Goal: Communication & Community: Participate in discussion

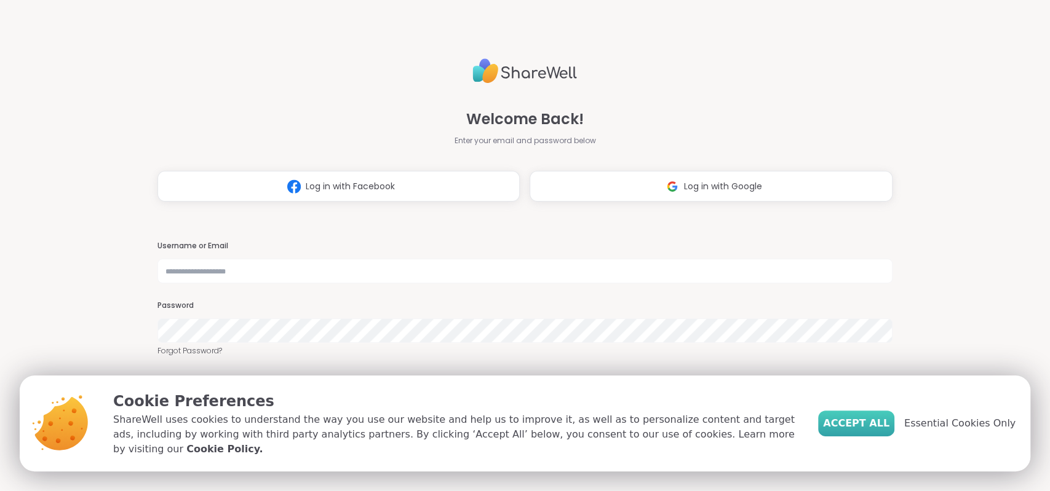
click at [884, 431] on span "Accept All" at bounding box center [856, 423] width 66 height 15
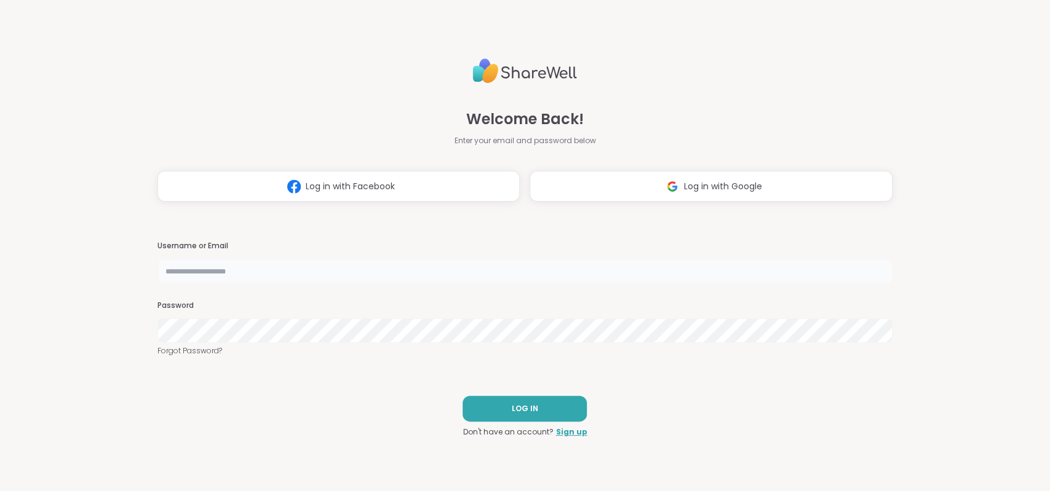
click at [383, 276] on input "text" at bounding box center [524, 271] width 735 height 25
click at [868, 121] on div "Welcome Back! Enter your email and password below Log in with Facebook Log in w…" at bounding box center [524, 128] width 735 height 148
click at [397, 273] on input "text" at bounding box center [524, 271] width 735 height 25
type input "**********"
click at [531, 411] on span "LOG IN" at bounding box center [525, 408] width 26 height 11
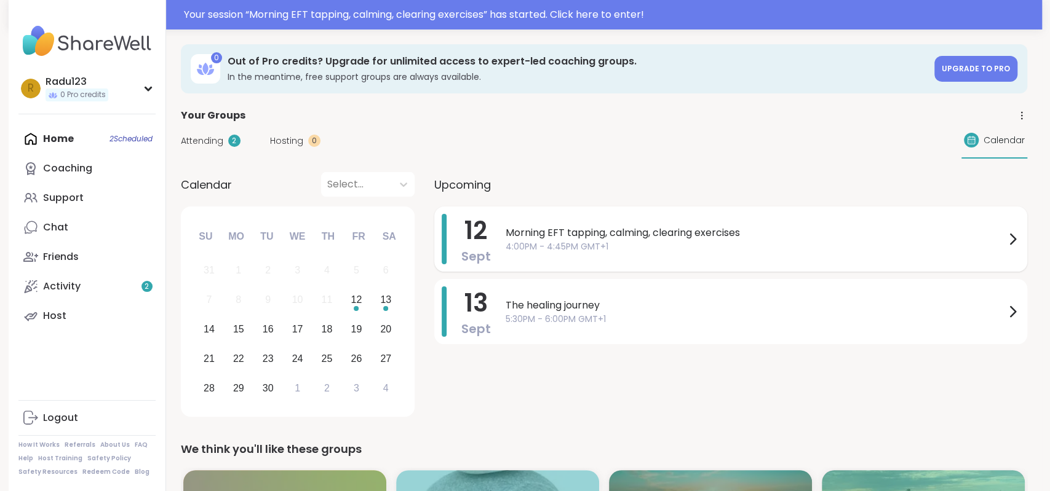
click at [618, 244] on span "4:00PM - 4:45PM GMT+1" at bounding box center [755, 246] width 499 height 13
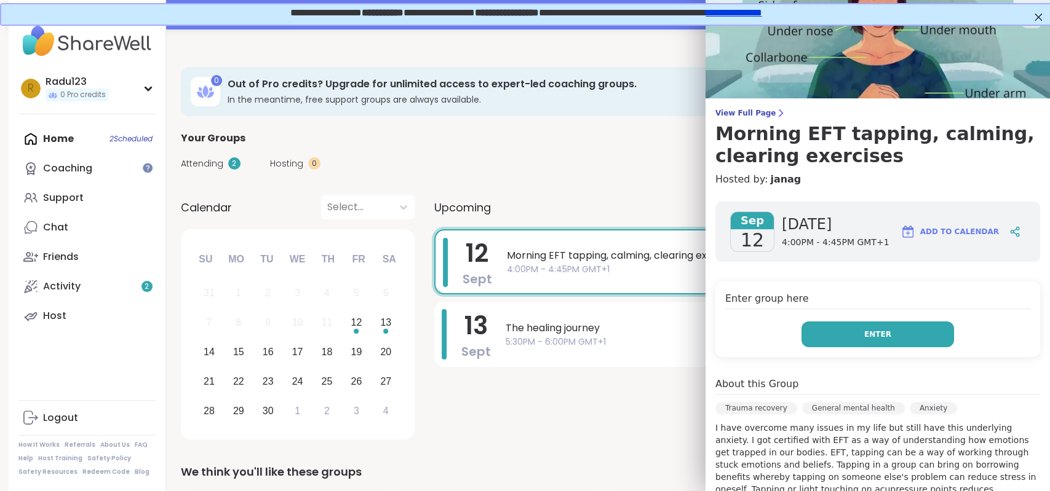
click at [884, 336] on span "Enter" at bounding box center [877, 334] width 27 height 11
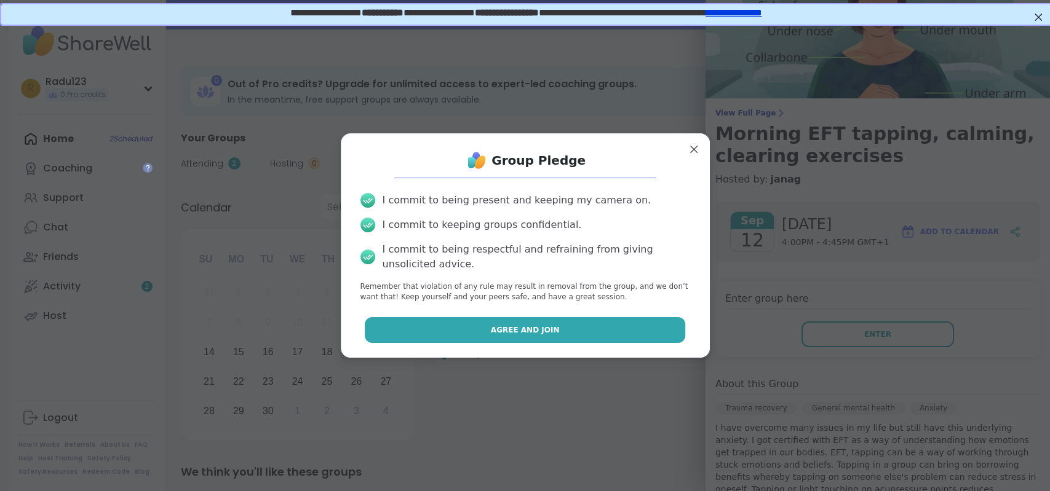
click at [602, 333] on button "Agree and Join" at bounding box center [525, 330] width 320 height 26
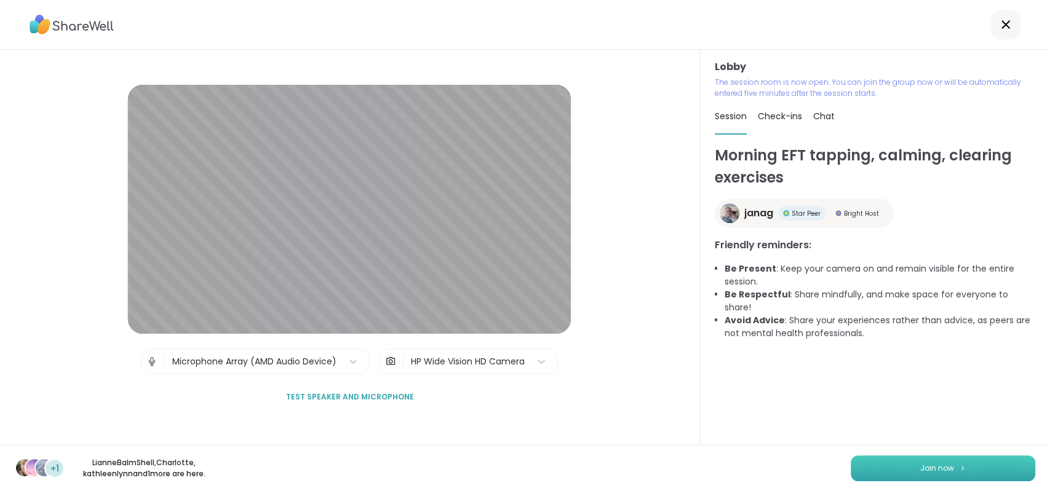
click at [904, 471] on button "Join now" at bounding box center [943, 469] width 185 height 26
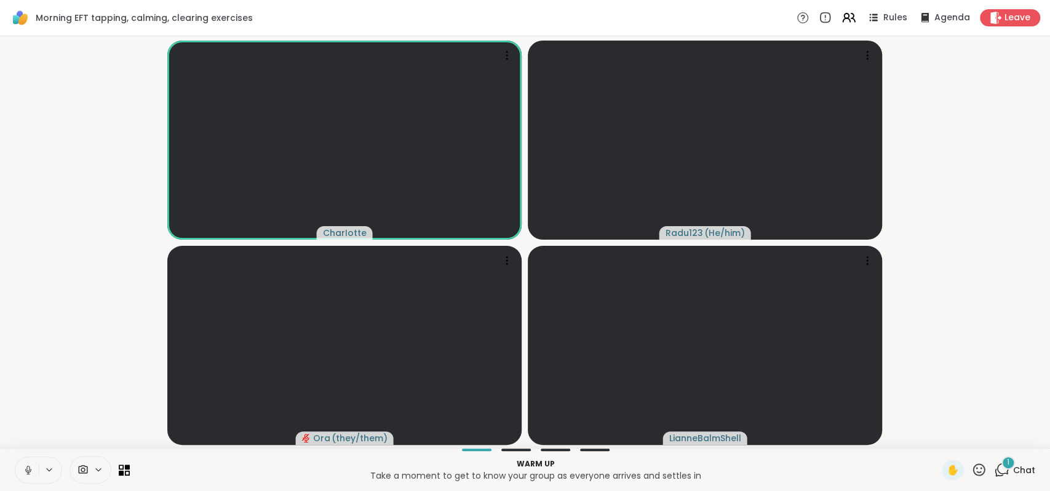
click at [28, 469] on icon at bounding box center [28, 470] width 11 height 11
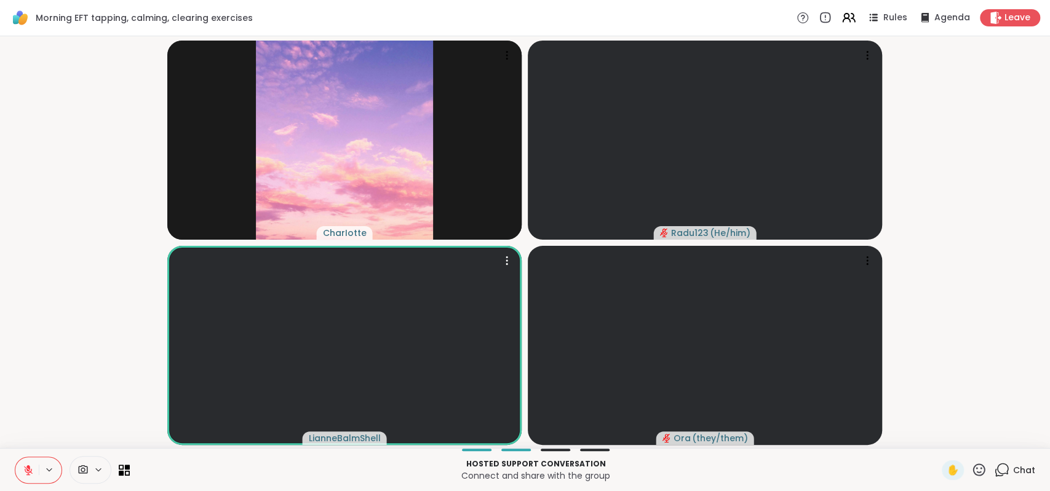
click at [31, 467] on icon at bounding box center [28, 470] width 11 height 11
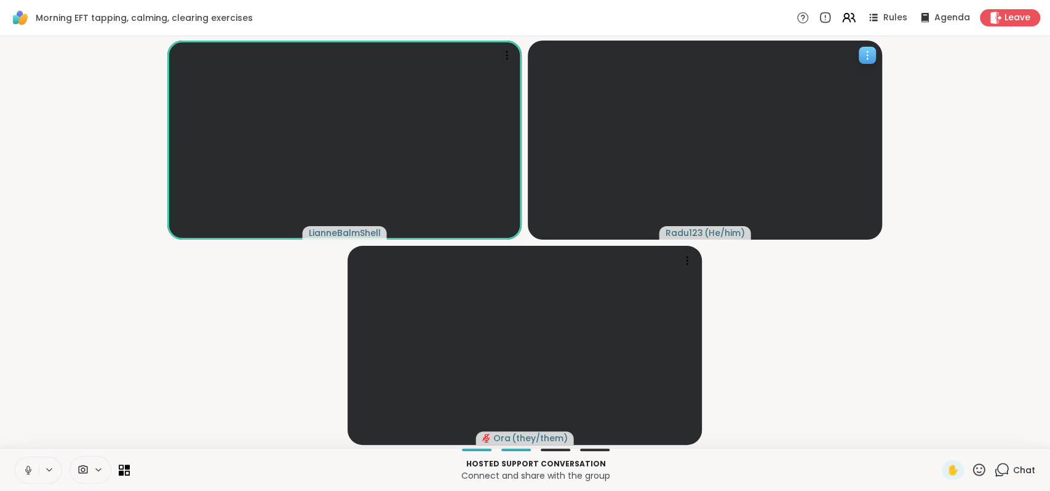
click at [746, 176] on div at bounding box center [705, 140] width 354 height 199
click at [957, 190] on video-player-container "LianneBalmShell Radu123 ( He/him ) View Profile Report Session Ora ( they/them )" at bounding box center [524, 242] width 1035 height 402
click at [554, 327] on div at bounding box center [525, 345] width 354 height 199
click at [309, 338] on video-player-container "LianneBalmShell Radu123 ( He/him ) [PERSON_NAME] ( they/them )" at bounding box center [524, 242] width 1035 height 402
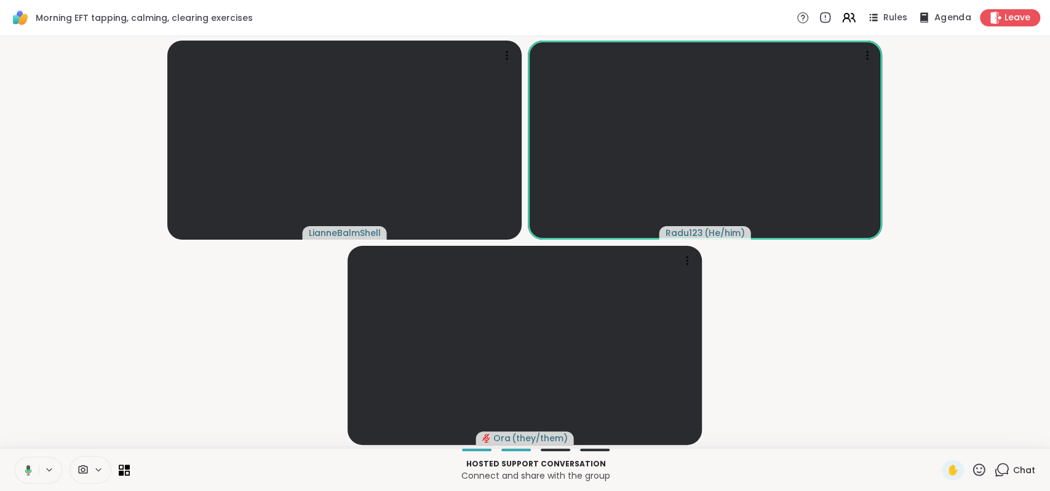
click at [949, 21] on span "Agenda" at bounding box center [953, 18] width 38 height 13
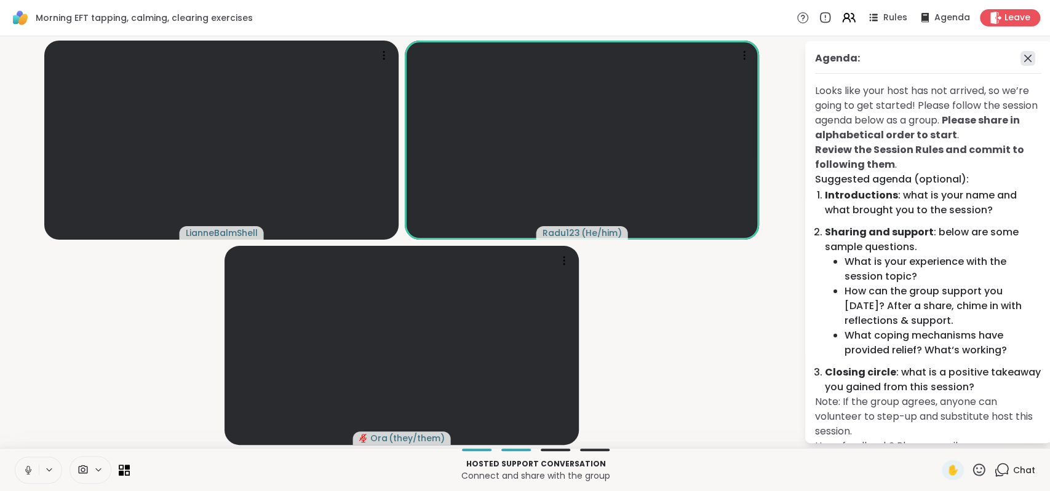
click at [1028, 59] on icon at bounding box center [1027, 58] width 15 height 15
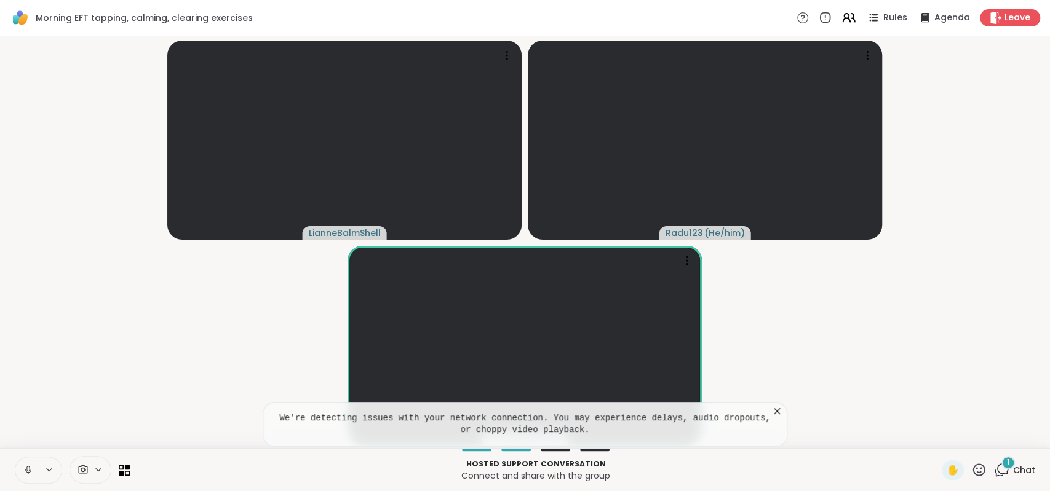
click at [942, 212] on video-player-container "LianneBalmShell Radu123 ( He/him ) [PERSON_NAME] ( they/them )" at bounding box center [524, 242] width 1035 height 402
click at [776, 412] on icon at bounding box center [777, 411] width 12 height 12
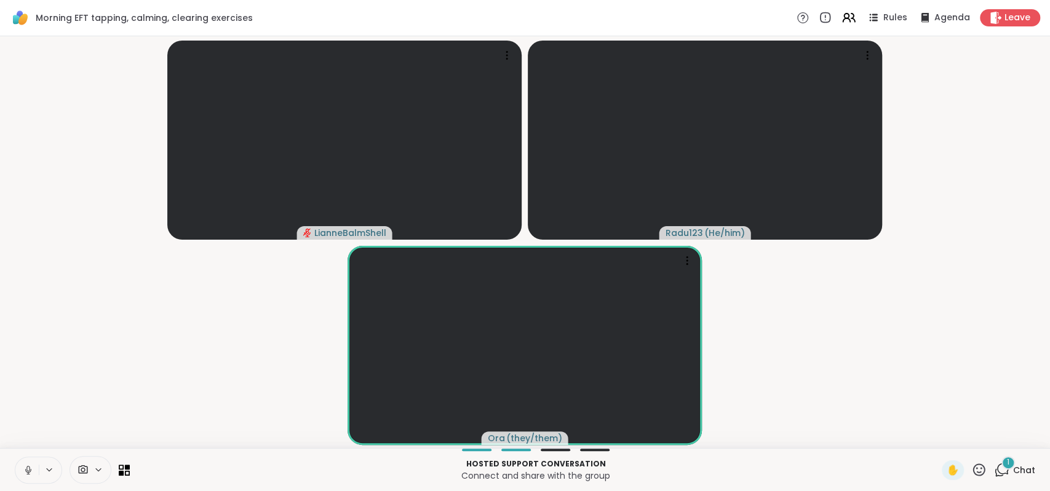
click at [29, 471] on icon at bounding box center [27, 469] width 3 height 6
click at [85, 472] on icon at bounding box center [82, 470] width 11 height 12
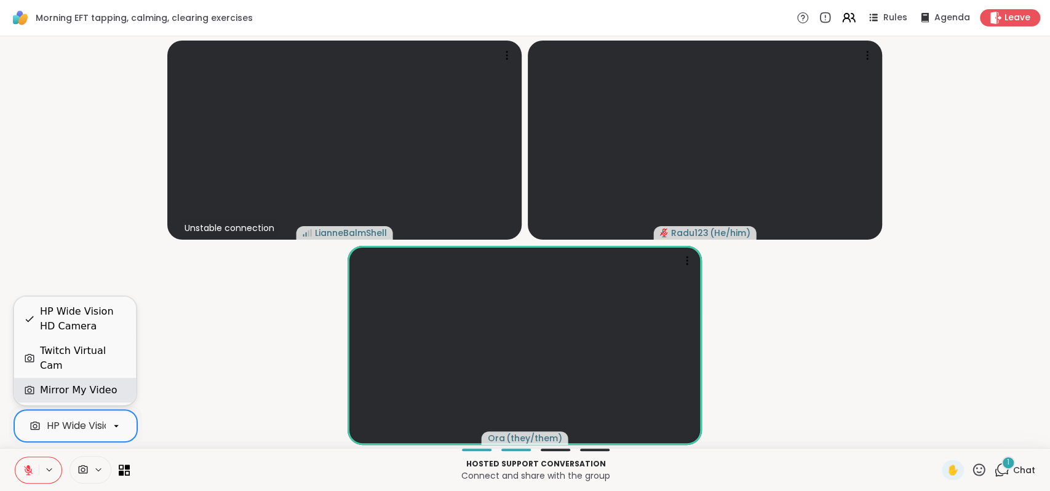
scroll to position [0, 53]
click at [93, 391] on div "Mirror My Video" at bounding box center [78, 390] width 77 height 15
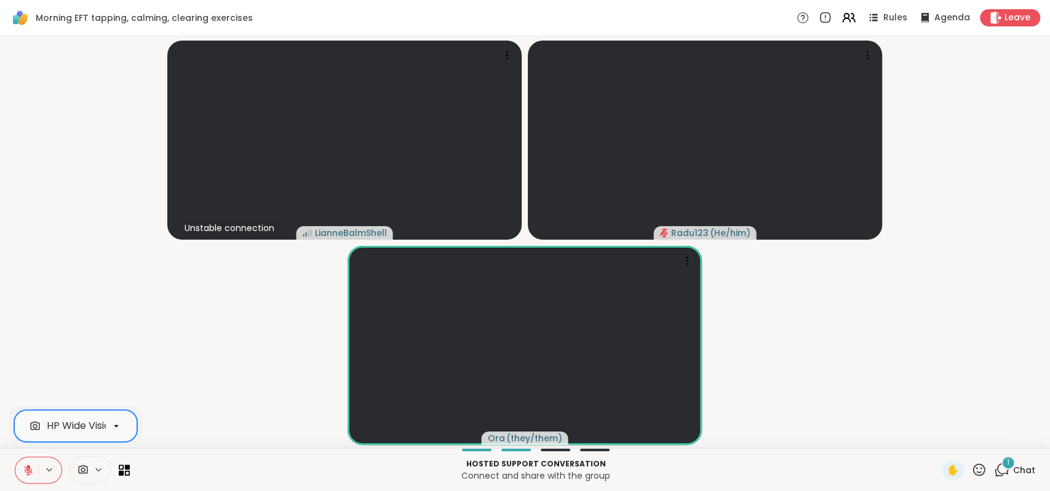
scroll to position [0, 0]
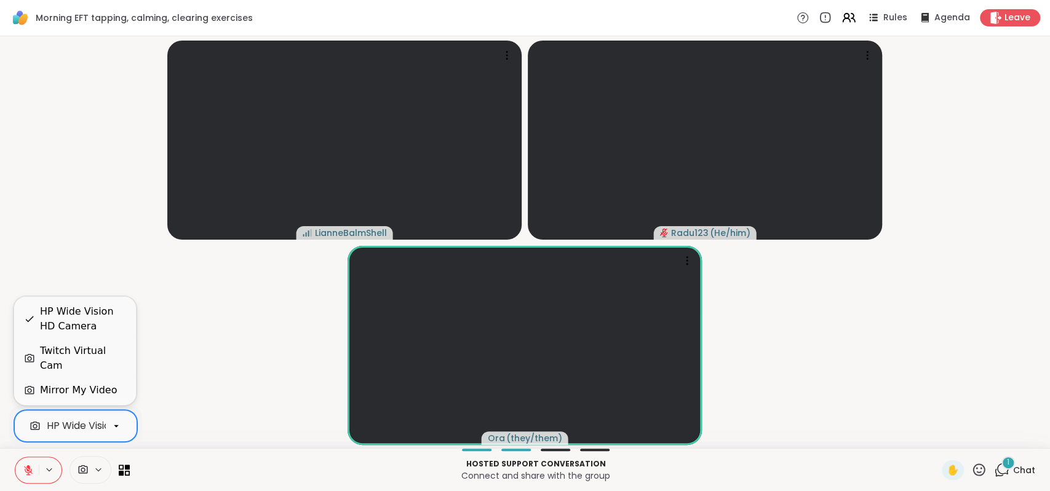
drag, startPoint x: 86, startPoint y: 423, endPoint x: 83, endPoint y: 389, distance: 33.4
click at [83, 389] on div "Mirror My Video" at bounding box center [78, 390] width 77 height 15
click at [91, 425] on div "HP Wide Vision HD Camera" at bounding box center [58, 426] width 129 height 15
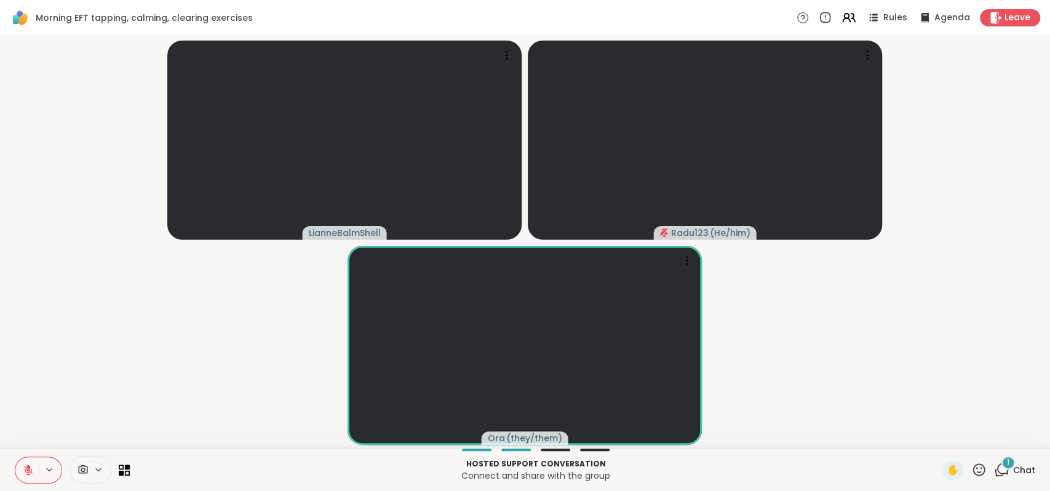
click at [172, 375] on video-player-container "LianneBalmShell Radu123 ( He/him ) [PERSON_NAME] ( they/them )" at bounding box center [524, 242] width 1035 height 402
click at [32, 467] on icon at bounding box center [28, 470] width 11 height 11
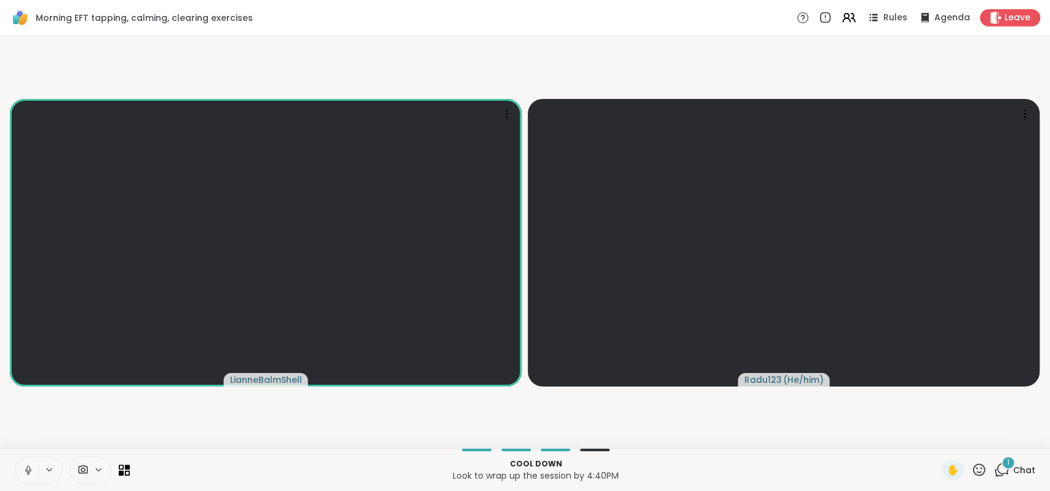
click at [98, 468] on icon at bounding box center [98, 470] width 10 height 10
click at [1002, 469] on icon at bounding box center [1001, 470] width 15 height 15
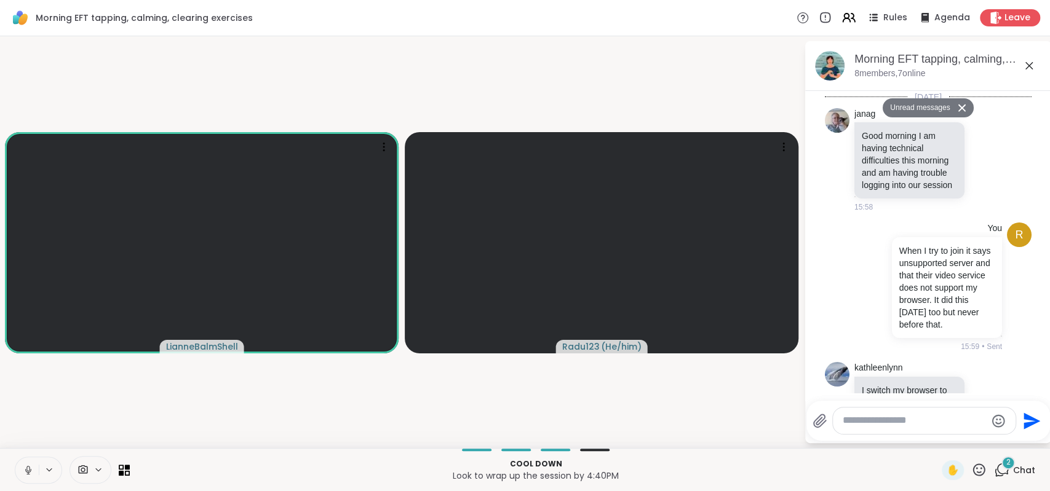
scroll to position [893, 0]
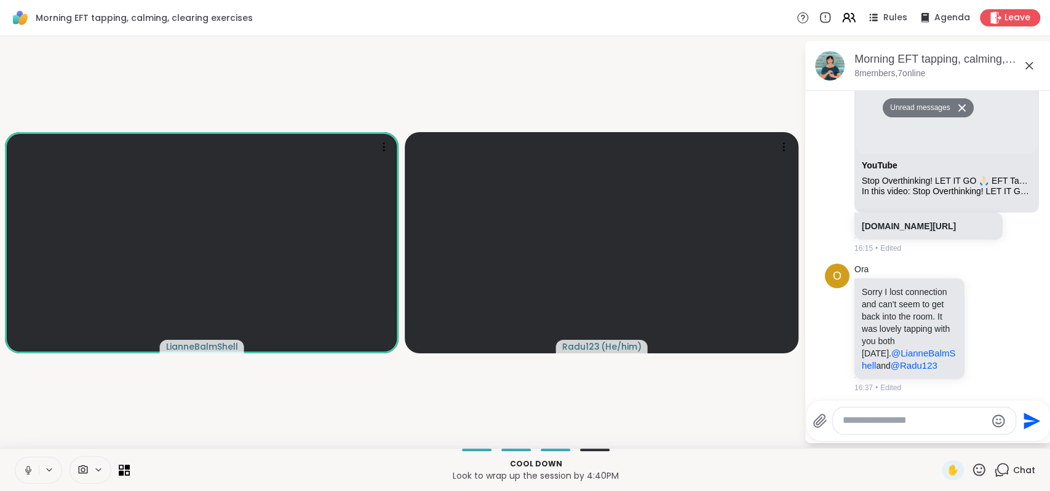
click at [913, 425] on textarea "Type your message" at bounding box center [914, 421] width 143 height 13
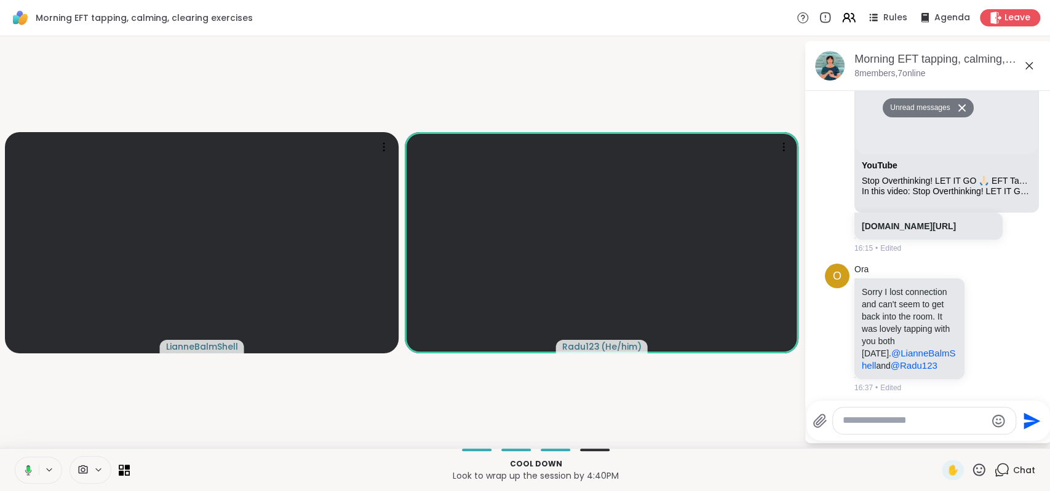
click at [1032, 65] on icon at bounding box center [1029, 65] width 15 height 15
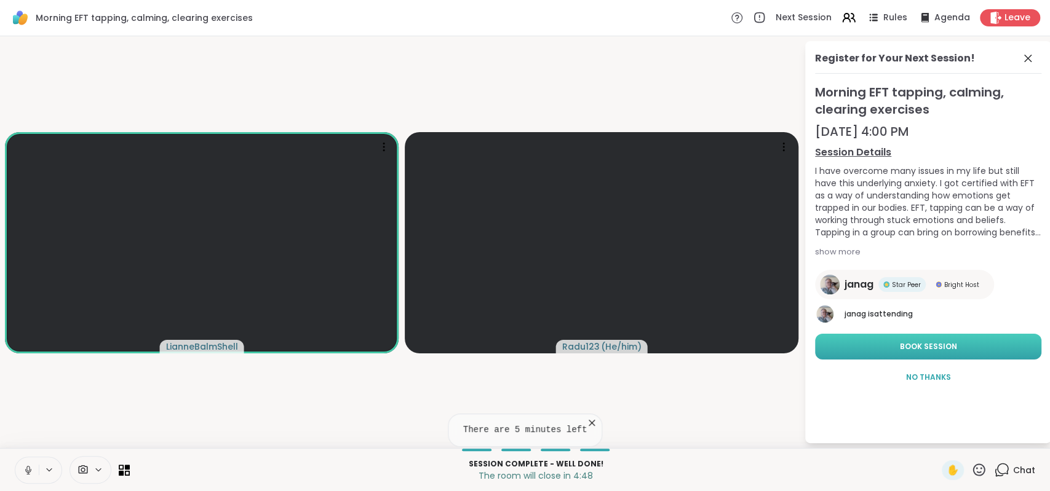
click at [944, 346] on span "Book Session" at bounding box center [928, 346] width 57 height 11
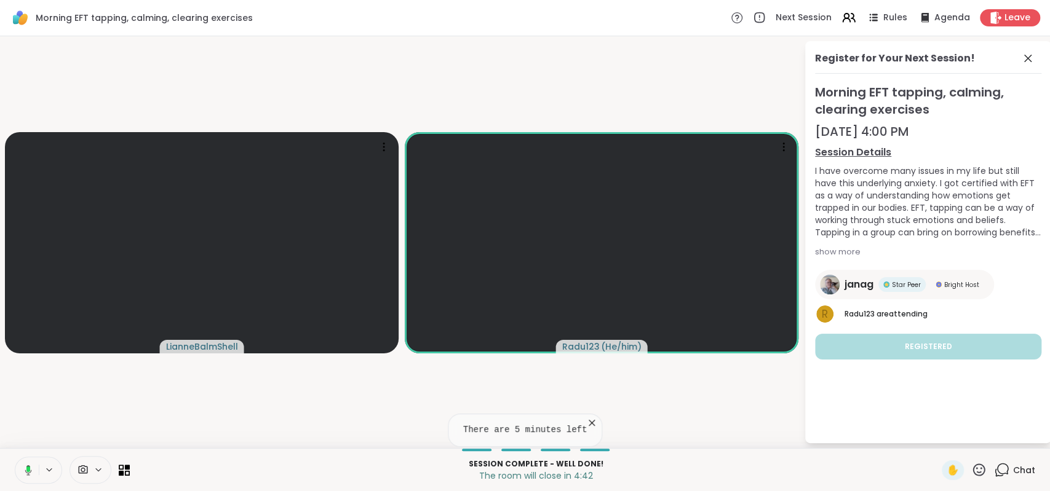
click at [757, 396] on video-player-container "LianneBalmShell Radu123 ( He/him )" at bounding box center [401, 242] width 789 height 402
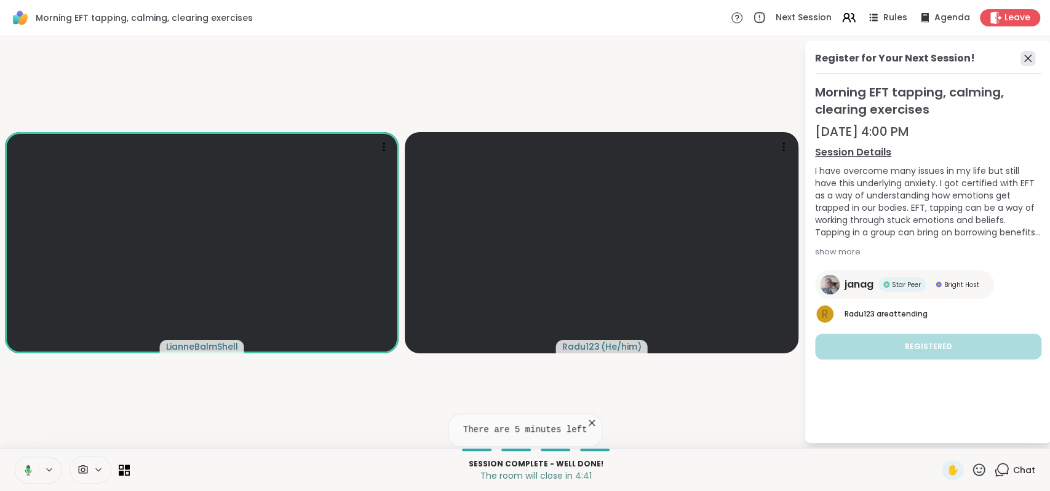
click at [1029, 52] on icon at bounding box center [1027, 58] width 15 height 15
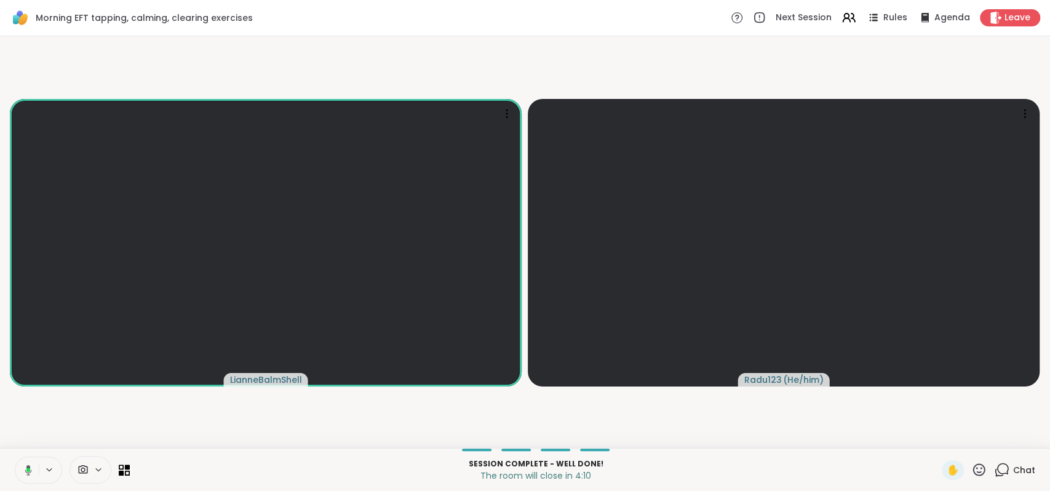
click at [1006, 472] on icon at bounding box center [1001, 470] width 15 height 15
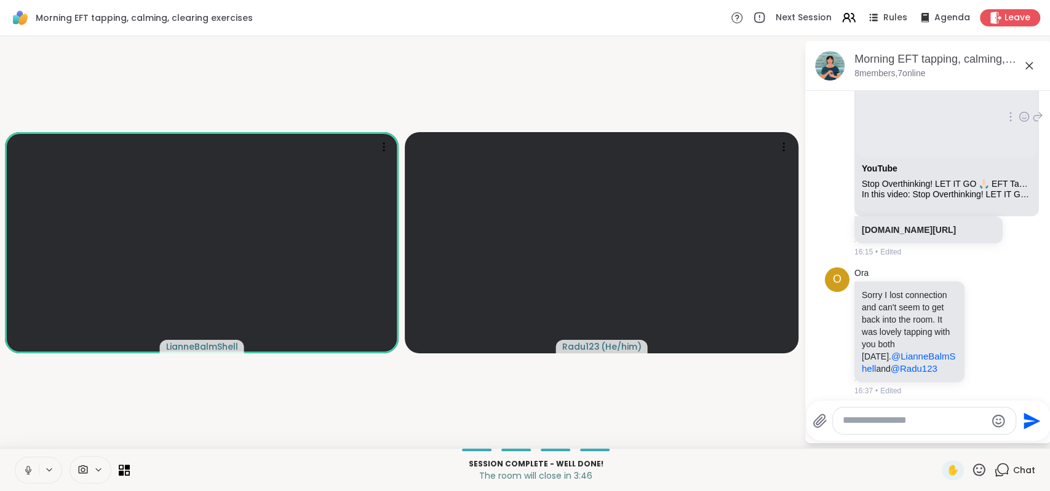
scroll to position [851, 0]
click at [1031, 65] on icon at bounding box center [1029, 65] width 15 height 15
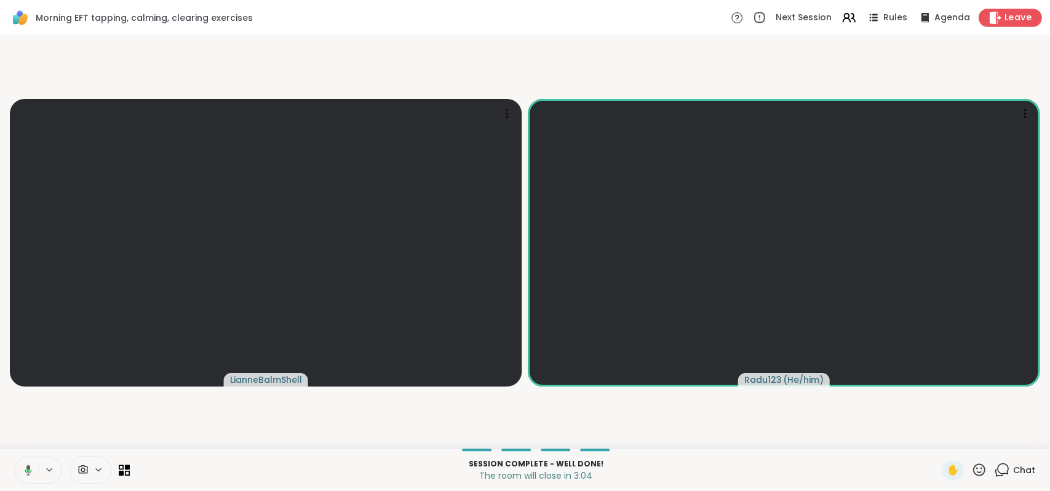
click at [1010, 22] on span "Leave" at bounding box center [1017, 18] width 27 height 13
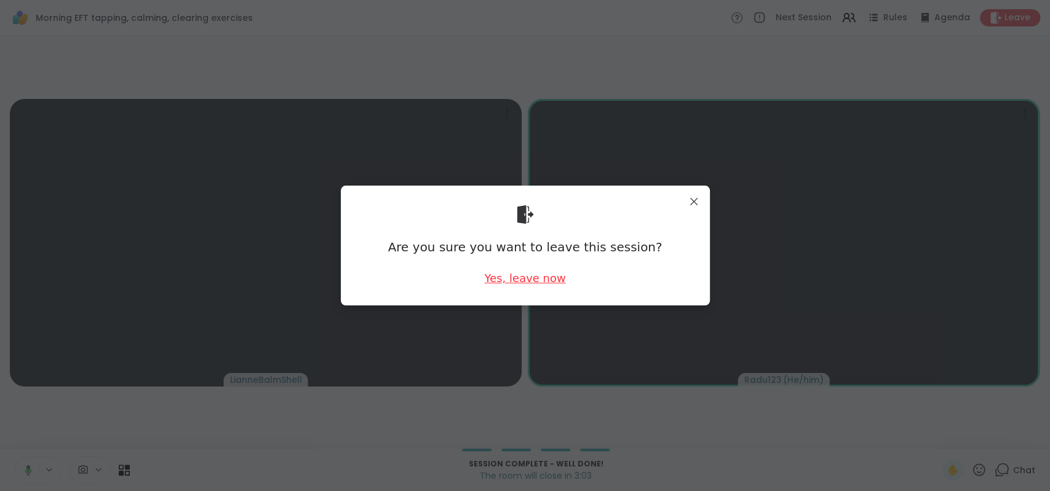
click at [532, 277] on div "Yes, leave now" at bounding box center [524, 278] width 81 height 15
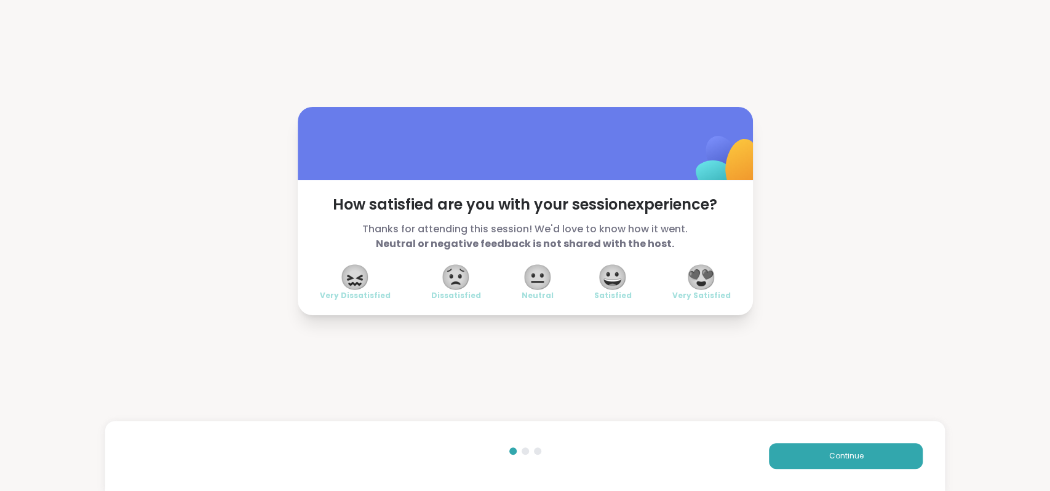
click at [704, 282] on span "😍" at bounding box center [701, 277] width 31 height 22
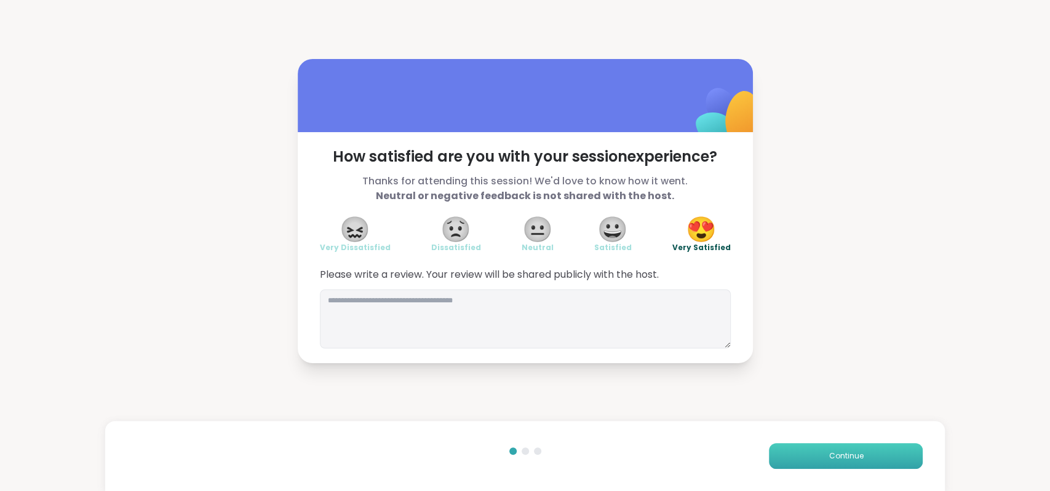
click at [814, 447] on button "Continue" at bounding box center [846, 456] width 154 height 26
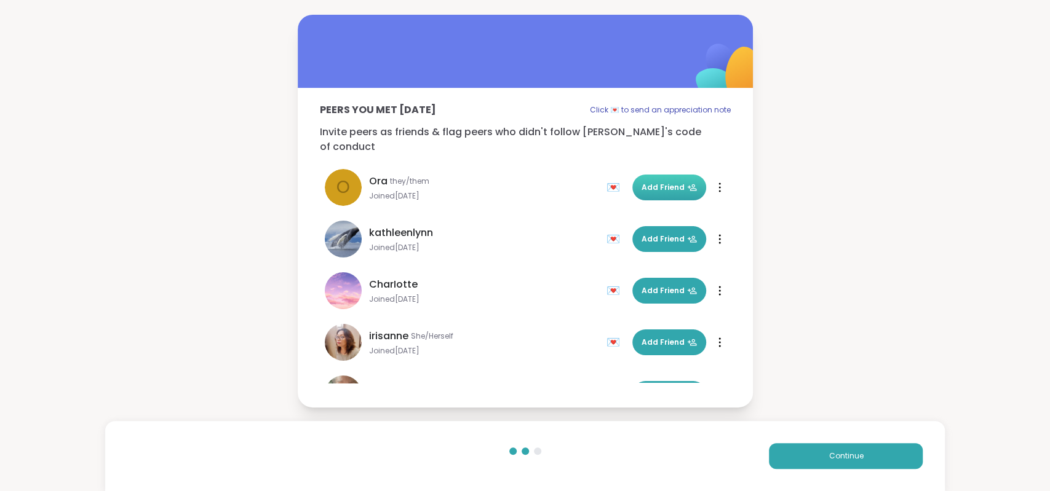
click at [662, 182] on span "Add Friend" at bounding box center [668, 187] width 55 height 11
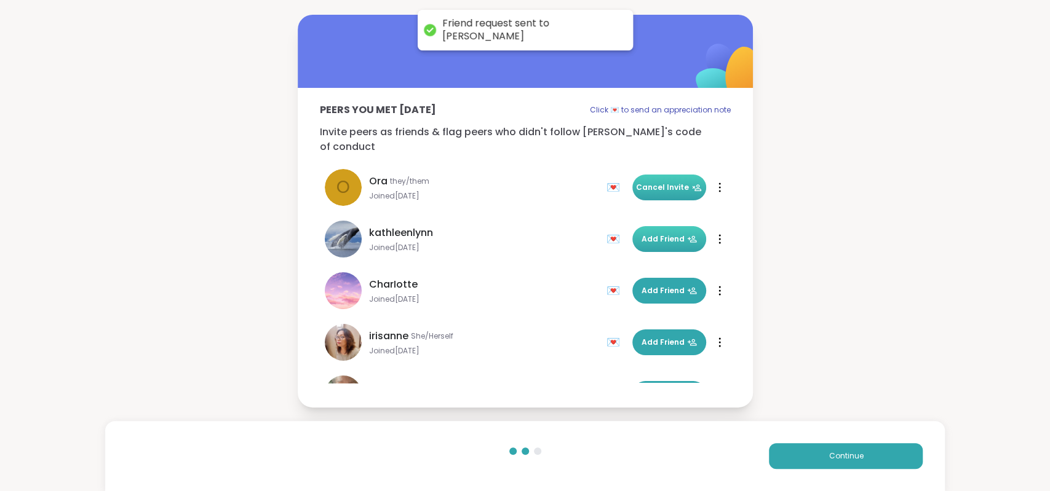
drag, startPoint x: 661, startPoint y: 236, endPoint x: 660, endPoint y: 245, distance: 9.2
click at [660, 237] on span "Add Friend" at bounding box center [668, 239] width 55 height 11
click at [657, 285] on span "Add Friend" at bounding box center [668, 290] width 55 height 11
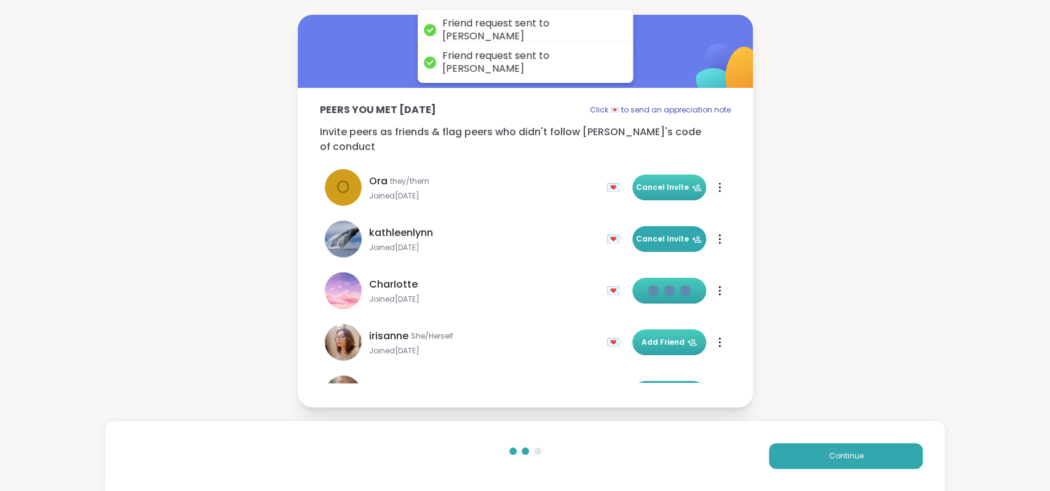
click at [657, 337] on span "Add Friend" at bounding box center [668, 342] width 55 height 11
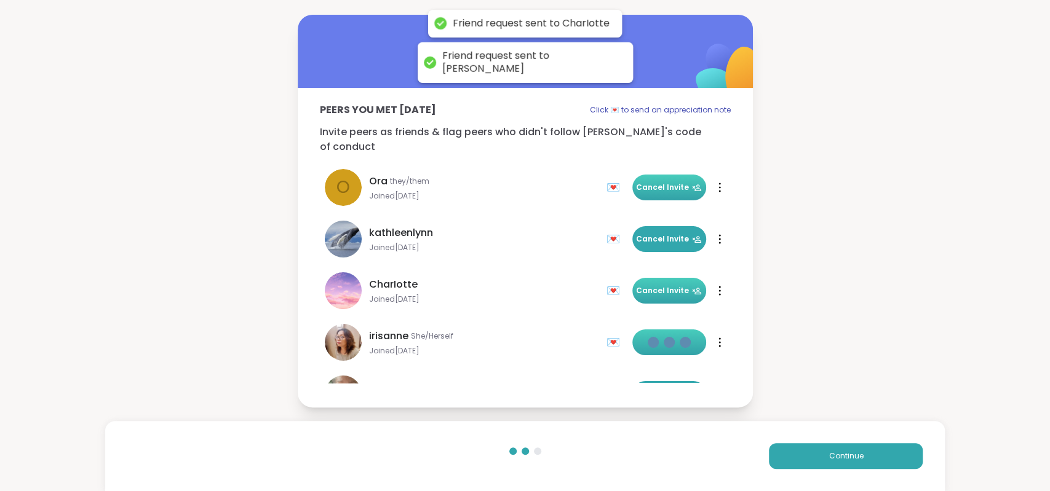
scroll to position [89, 0]
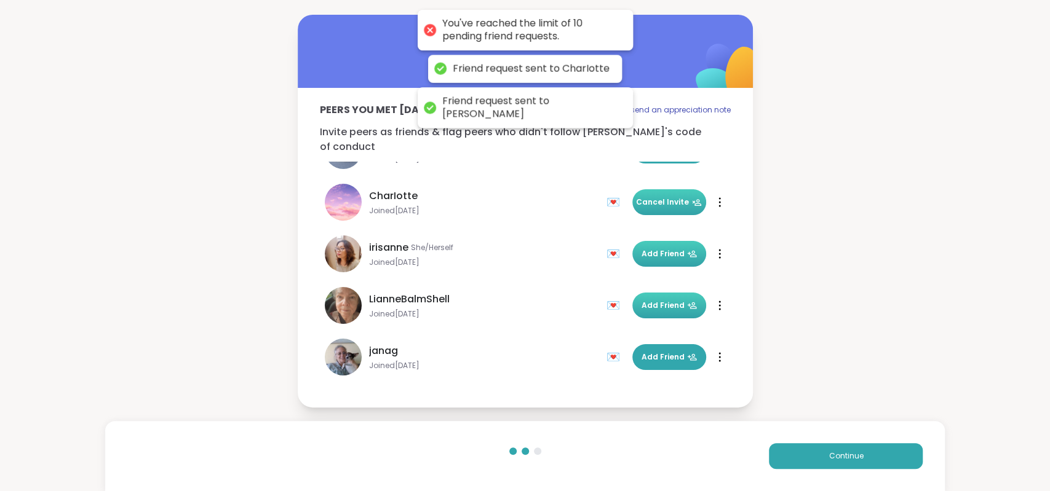
click at [664, 300] on span "Add Friend" at bounding box center [668, 305] width 55 height 11
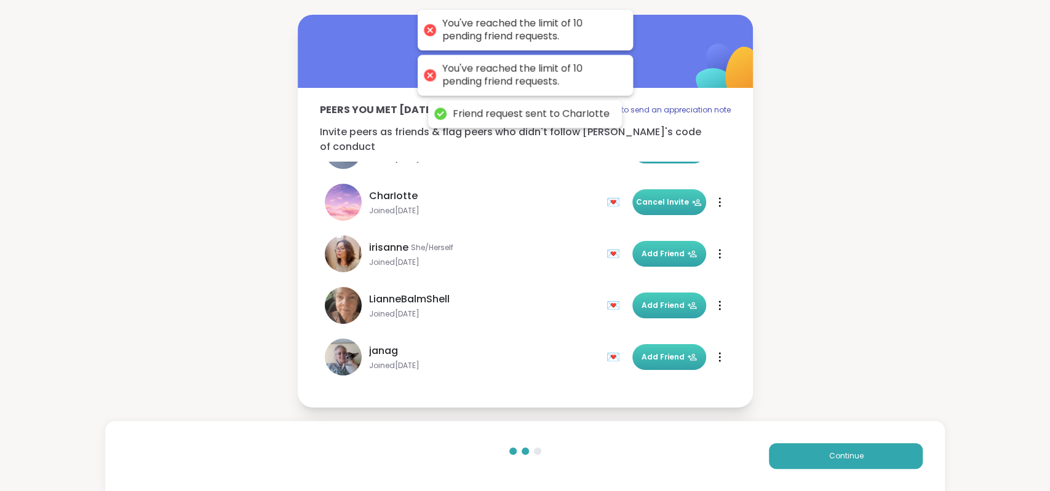
click at [664, 352] on span "Add Friend" at bounding box center [668, 357] width 55 height 11
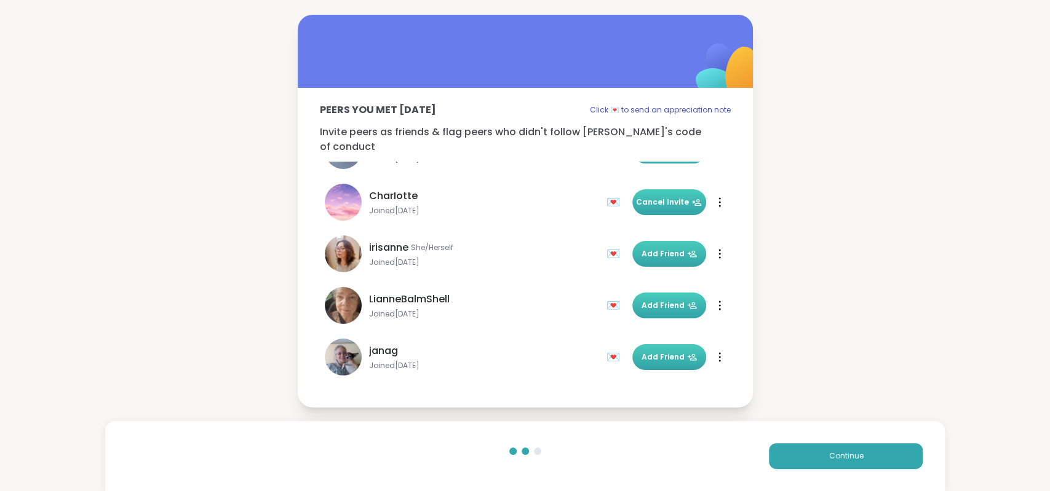
scroll to position [0, 0]
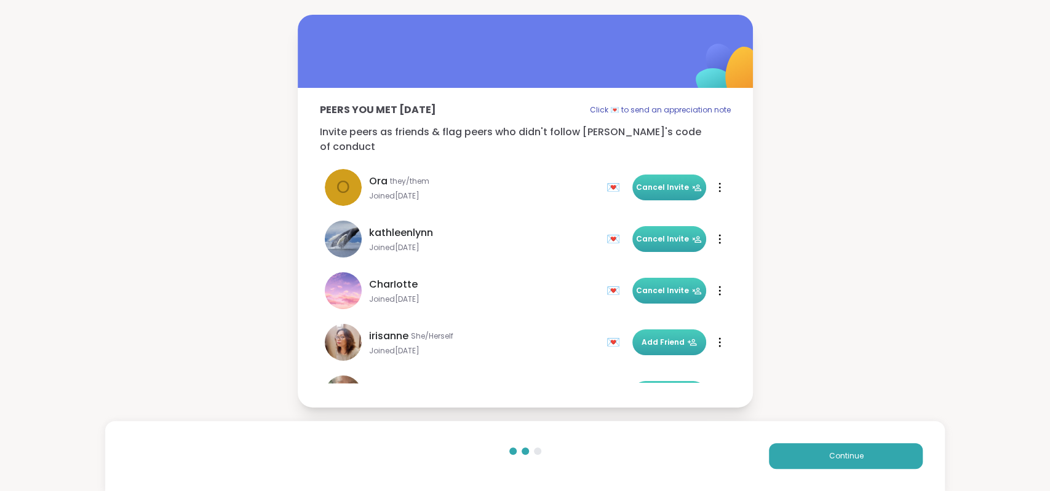
click at [672, 226] on button "Cancel Invite" at bounding box center [669, 239] width 74 height 26
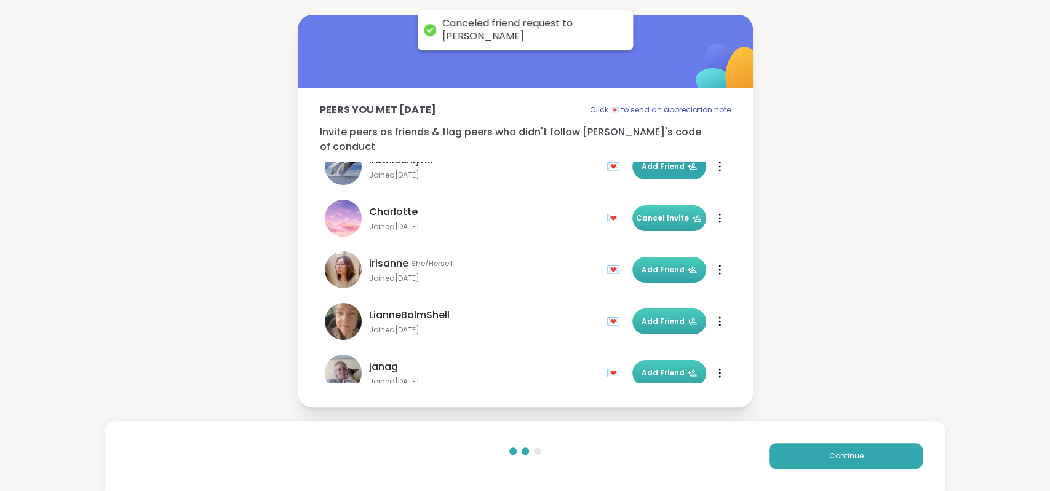
scroll to position [81, 0]
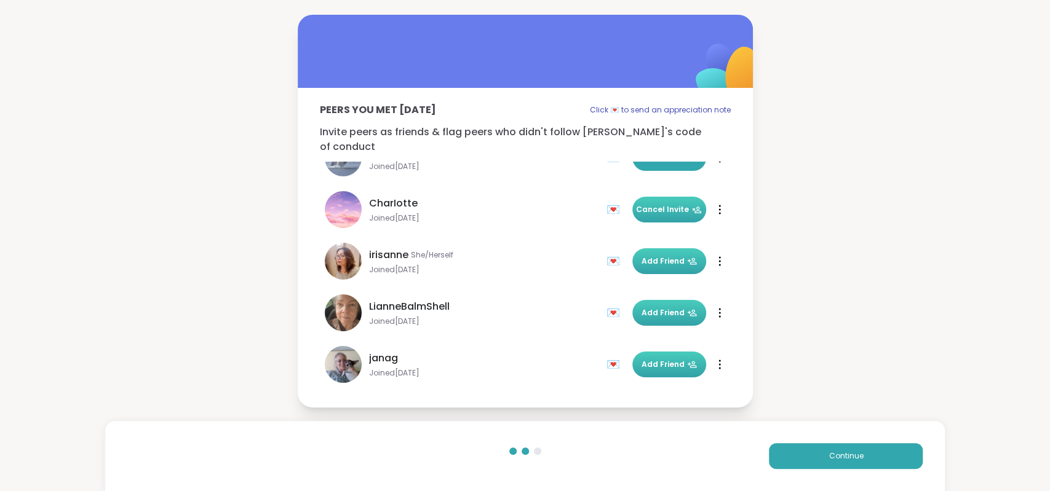
click at [664, 204] on span "Cancel Invite" at bounding box center [669, 209] width 66 height 11
click at [669, 309] on span "Add Friend" at bounding box center [668, 313] width 55 height 11
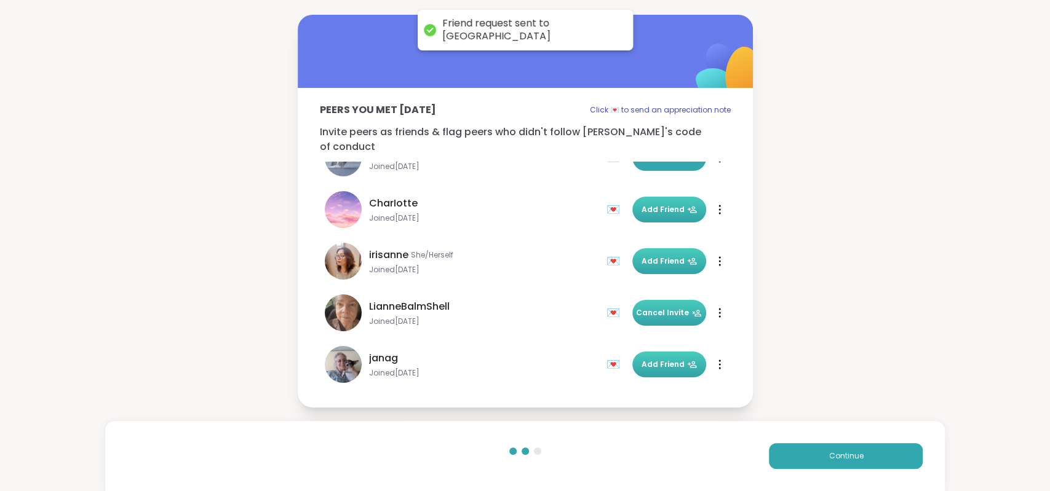
scroll to position [89, 0]
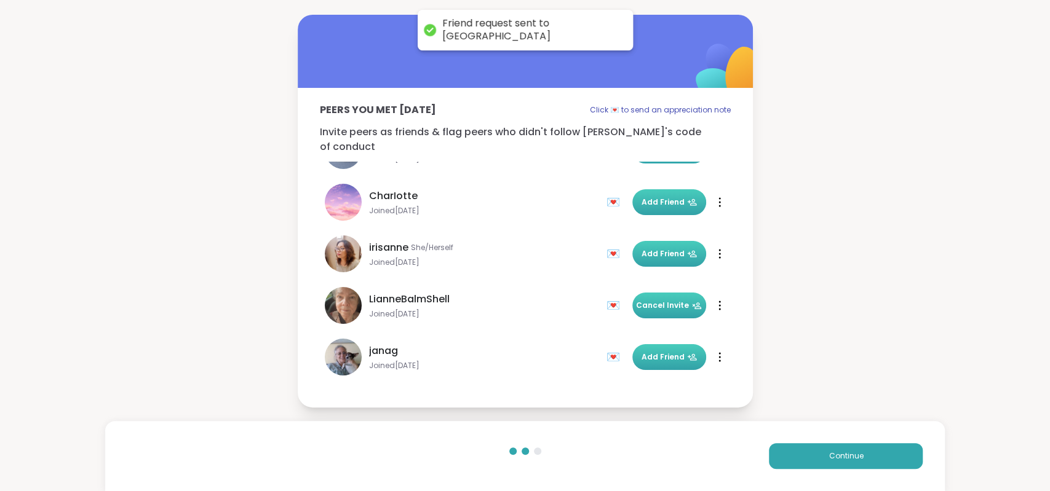
click at [669, 352] on span "Add Friend" at bounding box center [668, 357] width 55 height 11
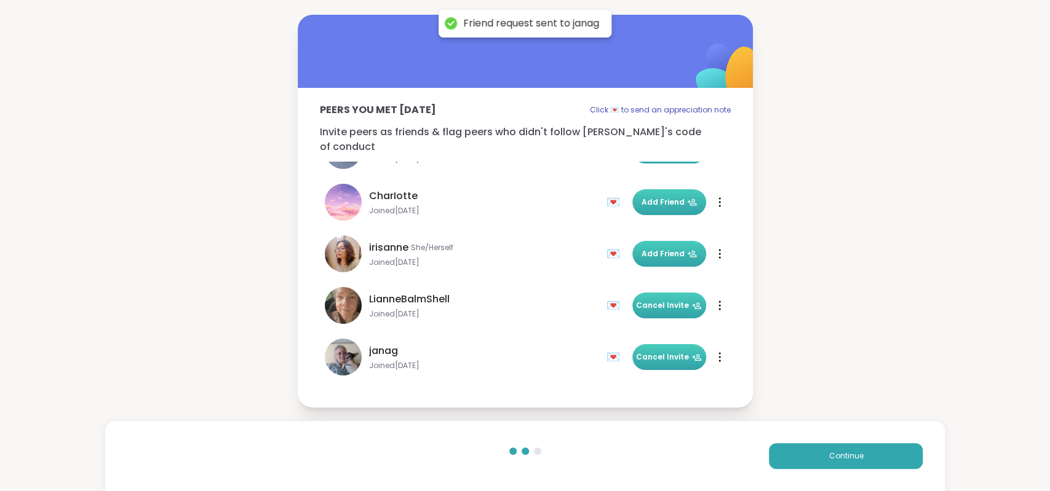
scroll to position [0, 0]
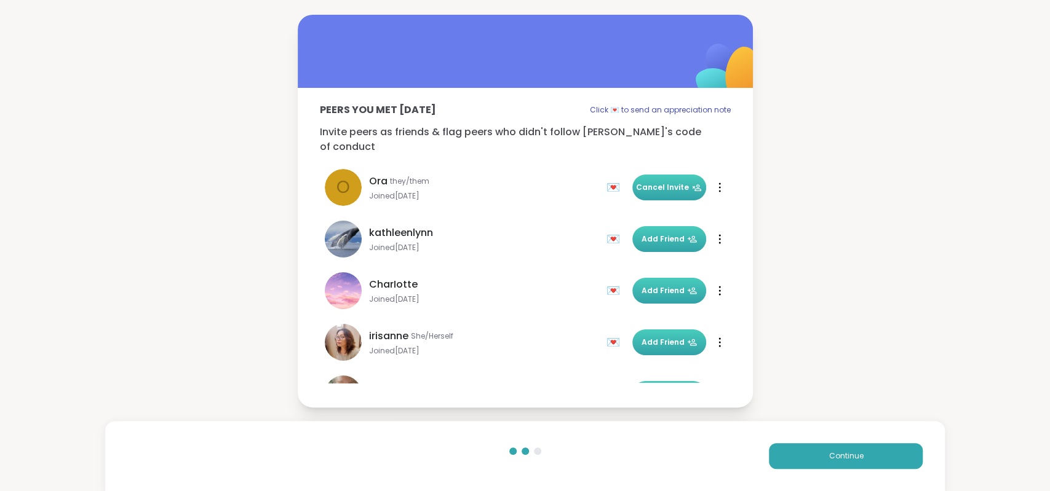
click at [671, 235] on span "Add Friend" at bounding box center [668, 239] width 55 height 11
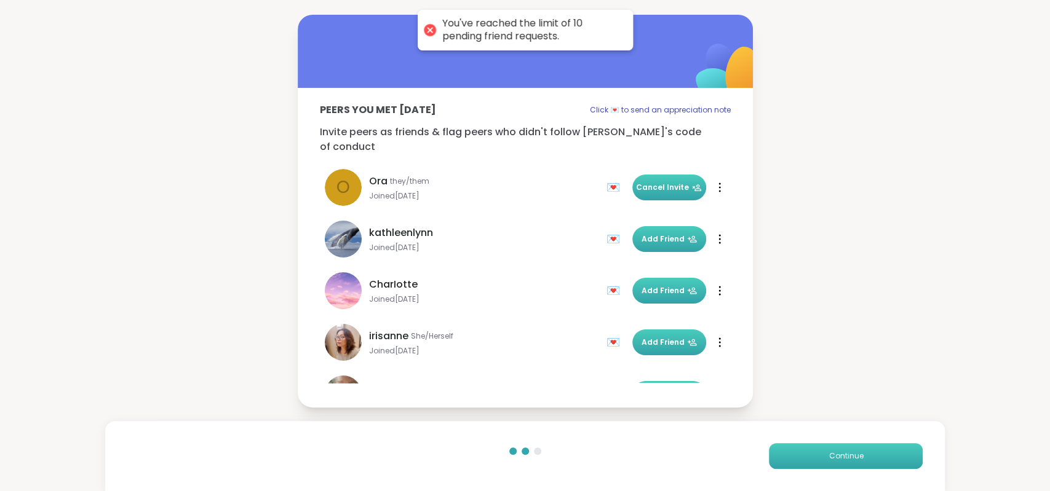
click at [827, 463] on button "Continue" at bounding box center [846, 456] width 154 height 26
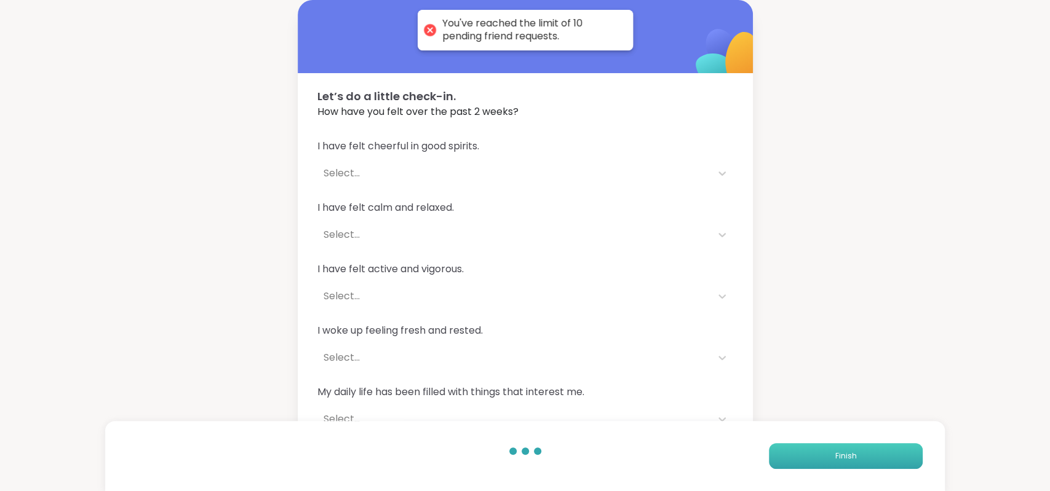
click at [827, 459] on button "Finish" at bounding box center [846, 456] width 154 height 26
